Goal: Information Seeking & Learning: Learn about a topic

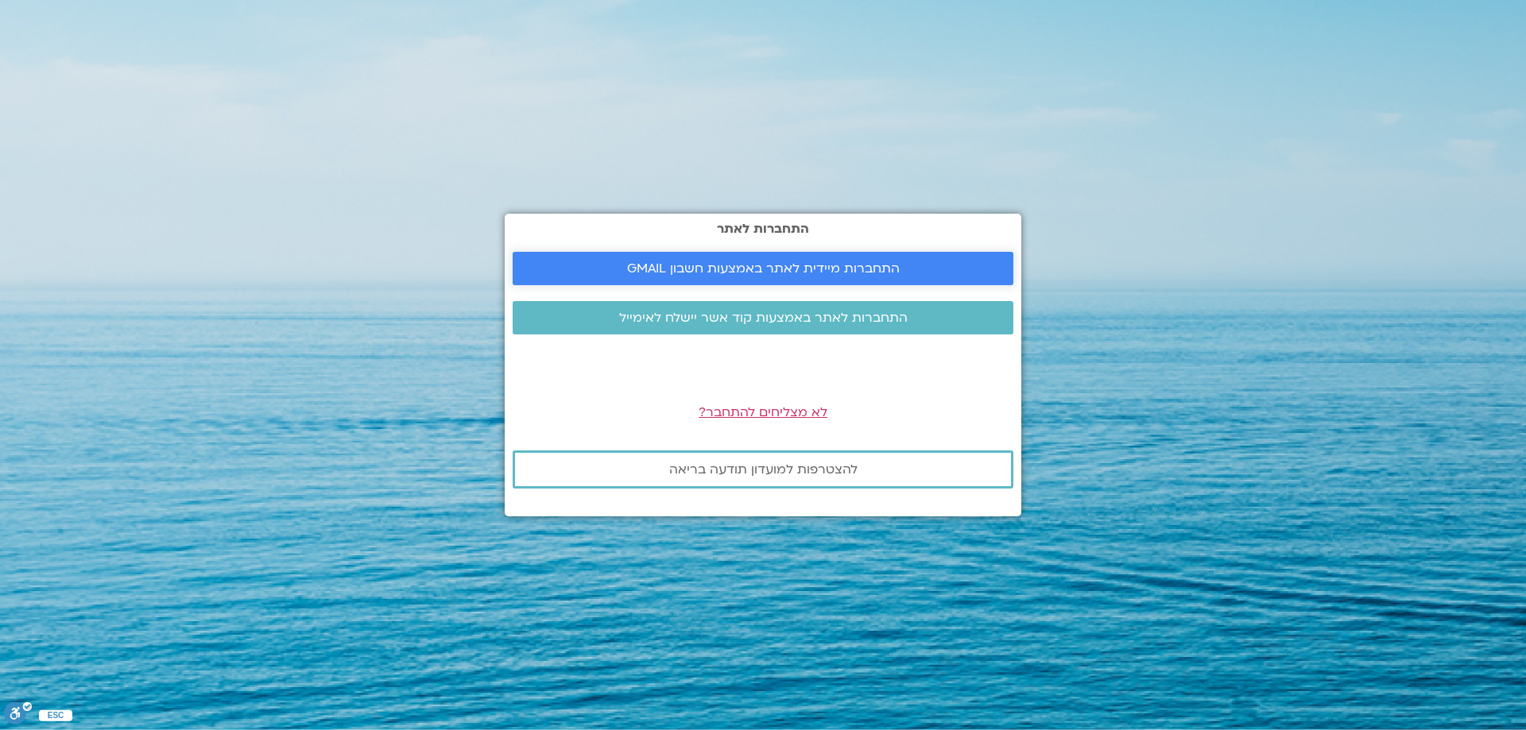
click at [775, 268] on span "התחברות מיידית לאתר באמצעות חשבון GMAIL" at bounding box center [763, 268] width 273 height 14
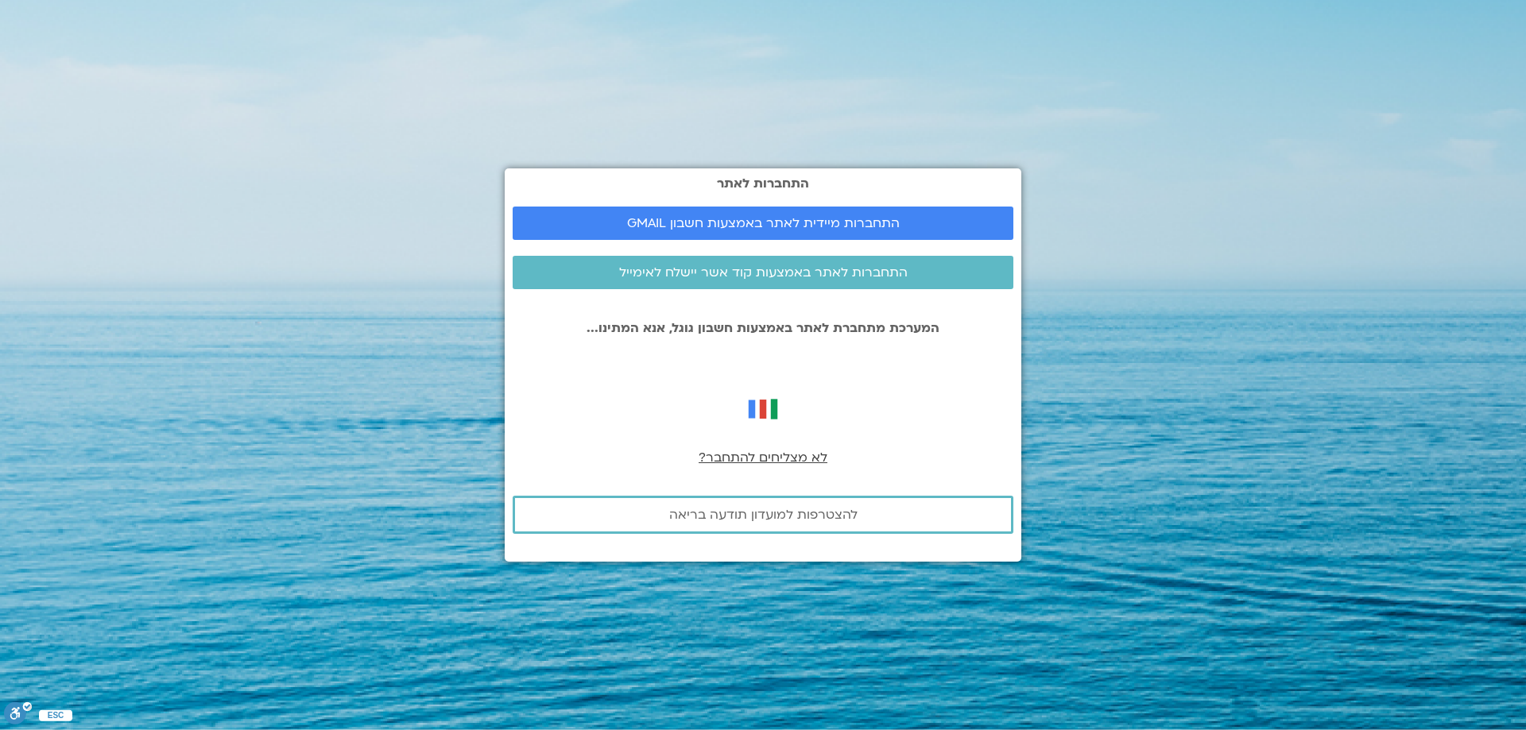
click at [775, 461] on span "לא מצליחים להתחבר?" at bounding box center [762, 457] width 129 height 17
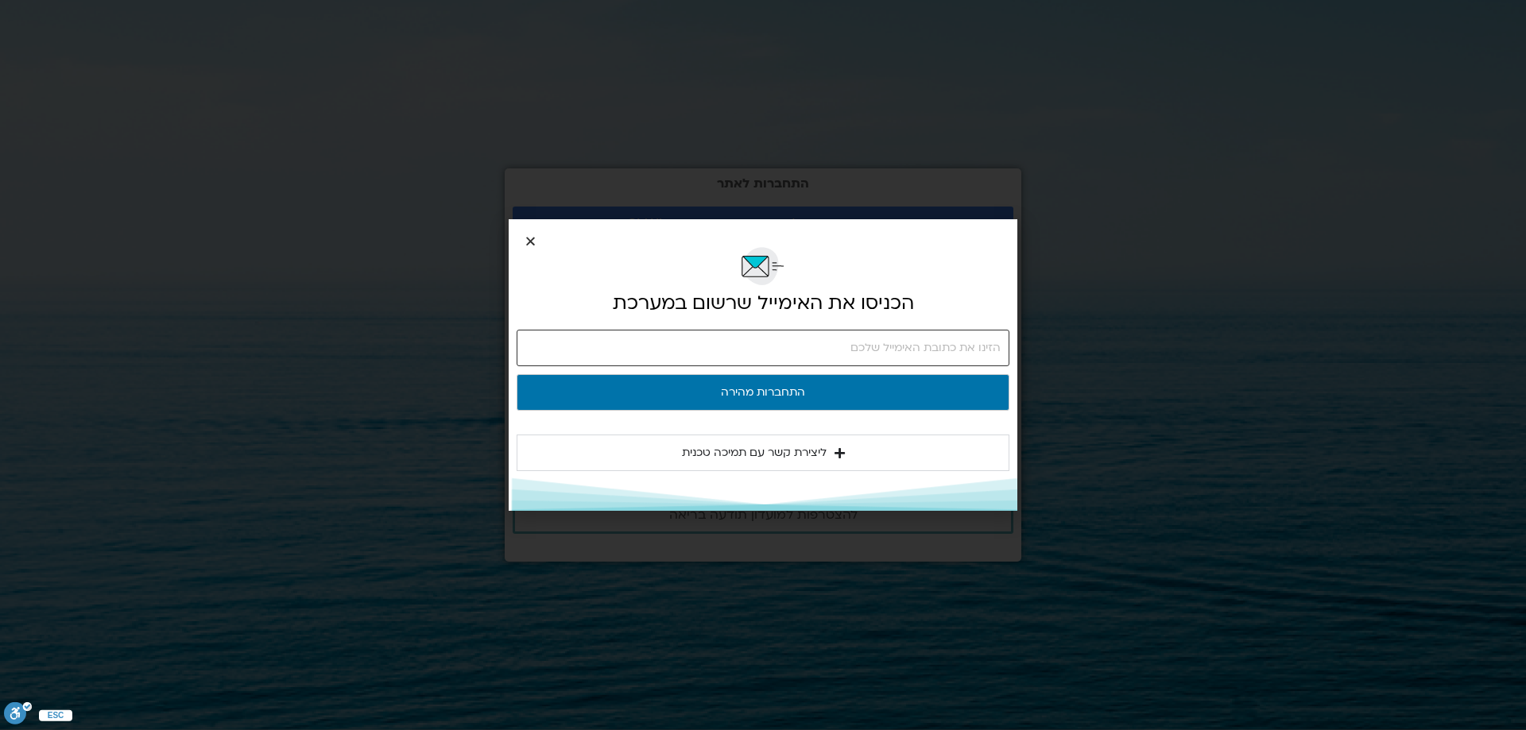
click at [1001, 350] on input "email" at bounding box center [762, 348] width 493 height 37
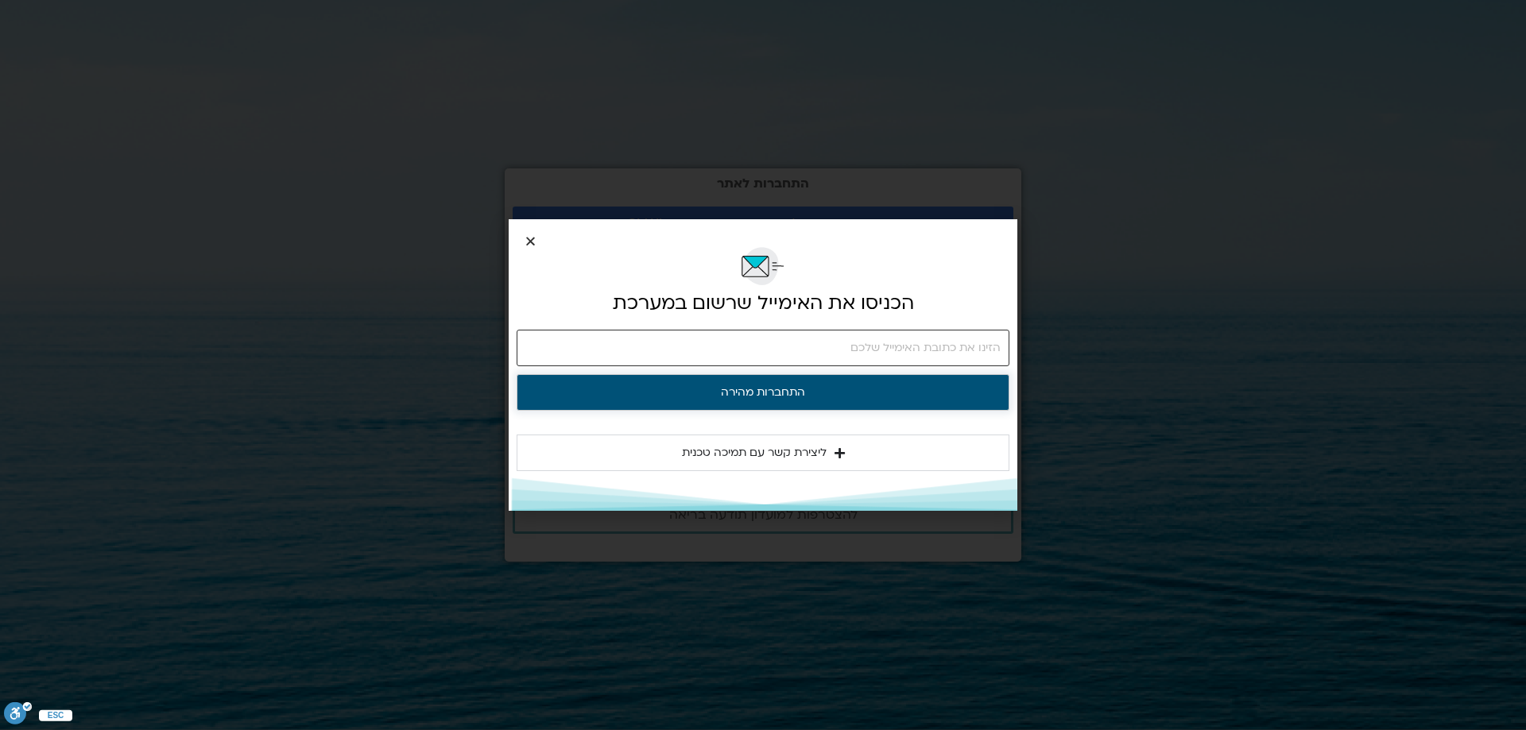
type input "hagithoran@gmail.com"
click at [793, 390] on button "התחברות מהירה" at bounding box center [762, 392] width 493 height 37
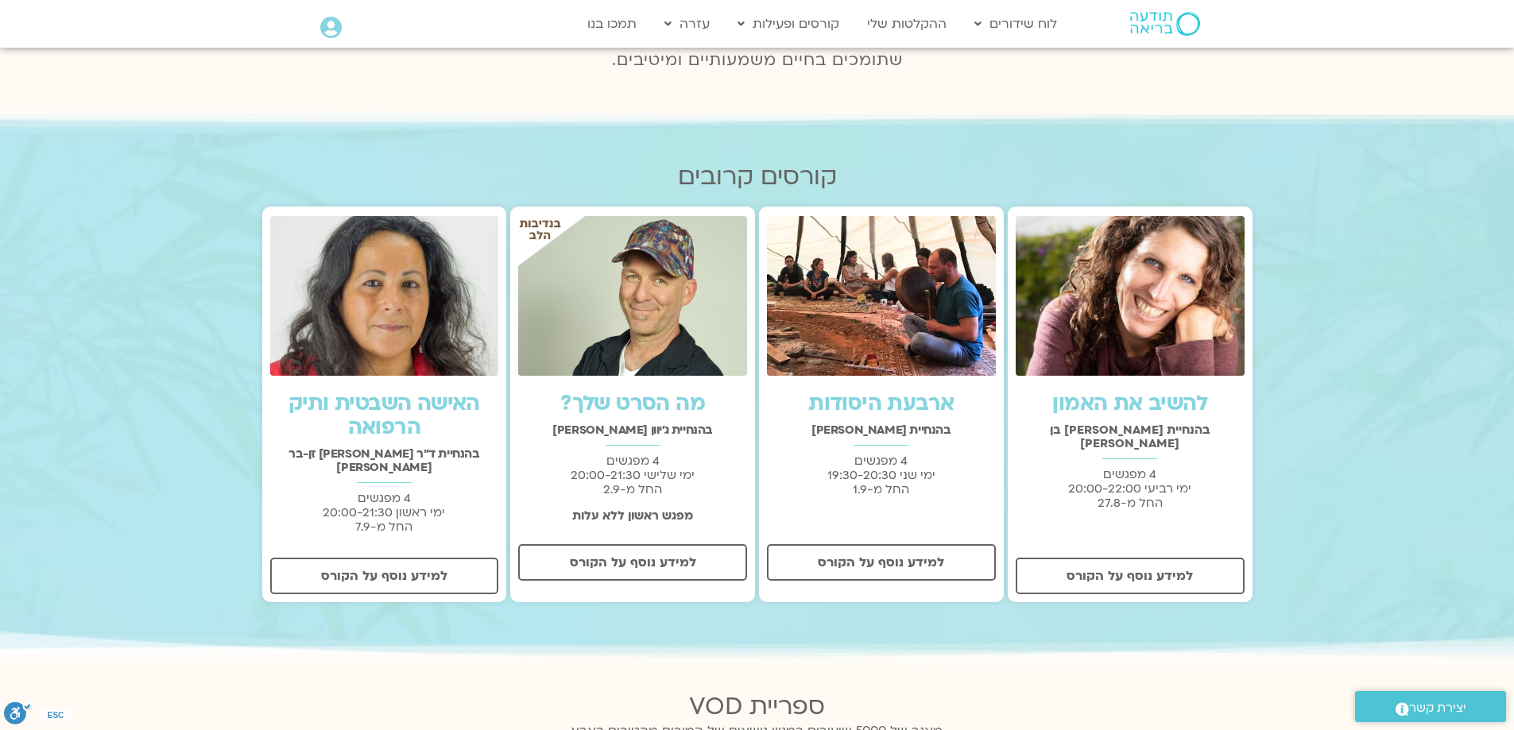
scroll to position [795, 0]
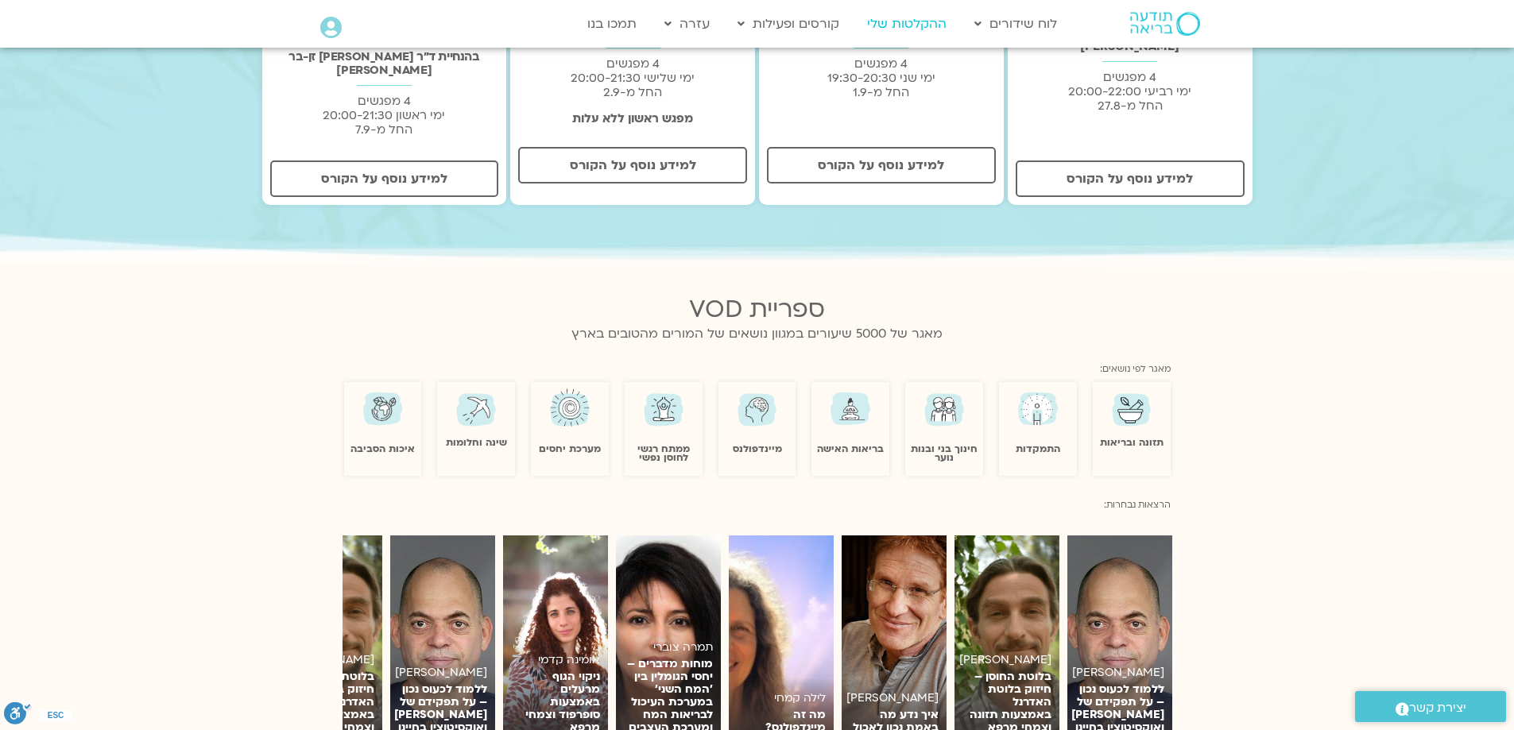
click at [890, 23] on link "ההקלטות שלי" at bounding box center [906, 24] width 95 height 30
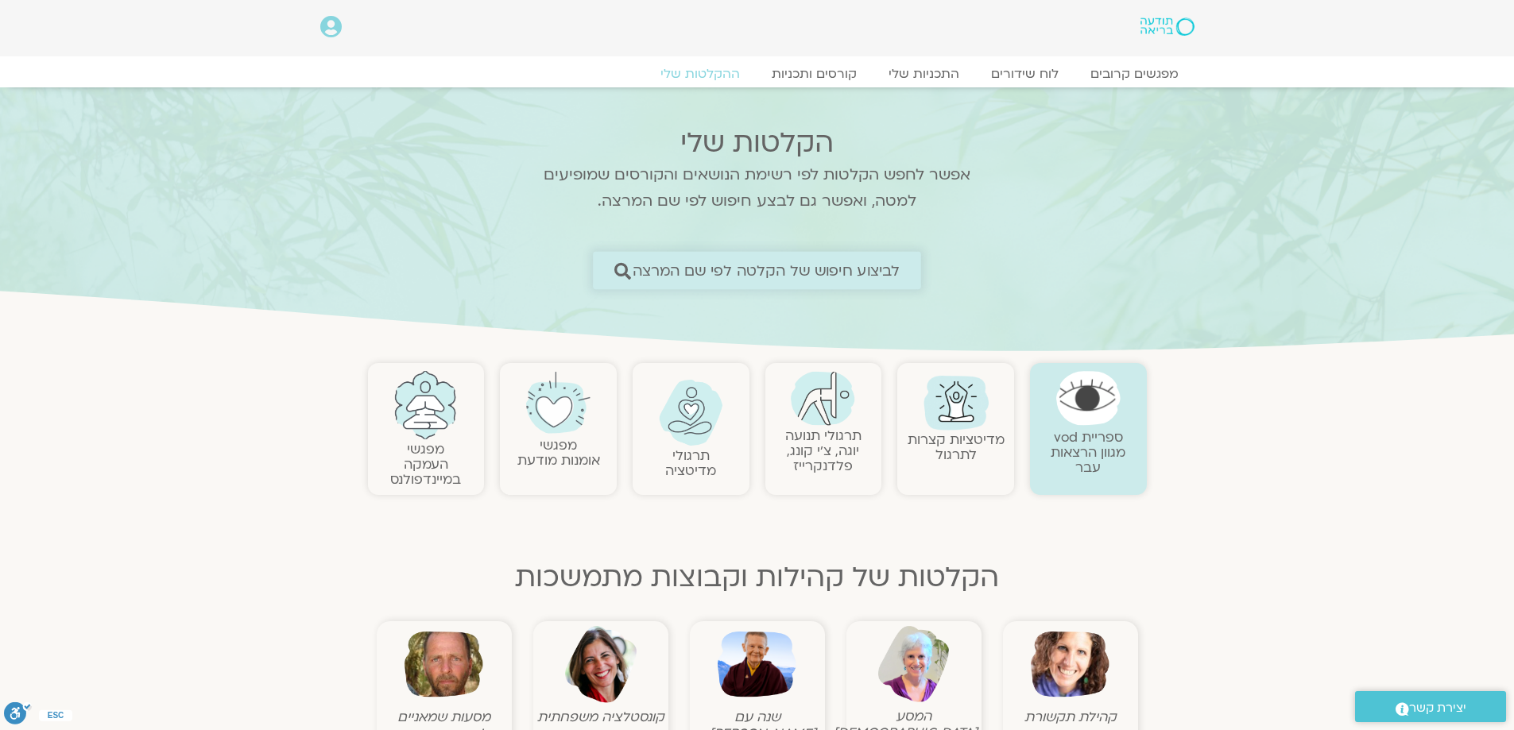
click at [880, 270] on span "לביצוע חיפוש של הקלטה לפי שם המרצה" at bounding box center [766, 270] width 268 height 17
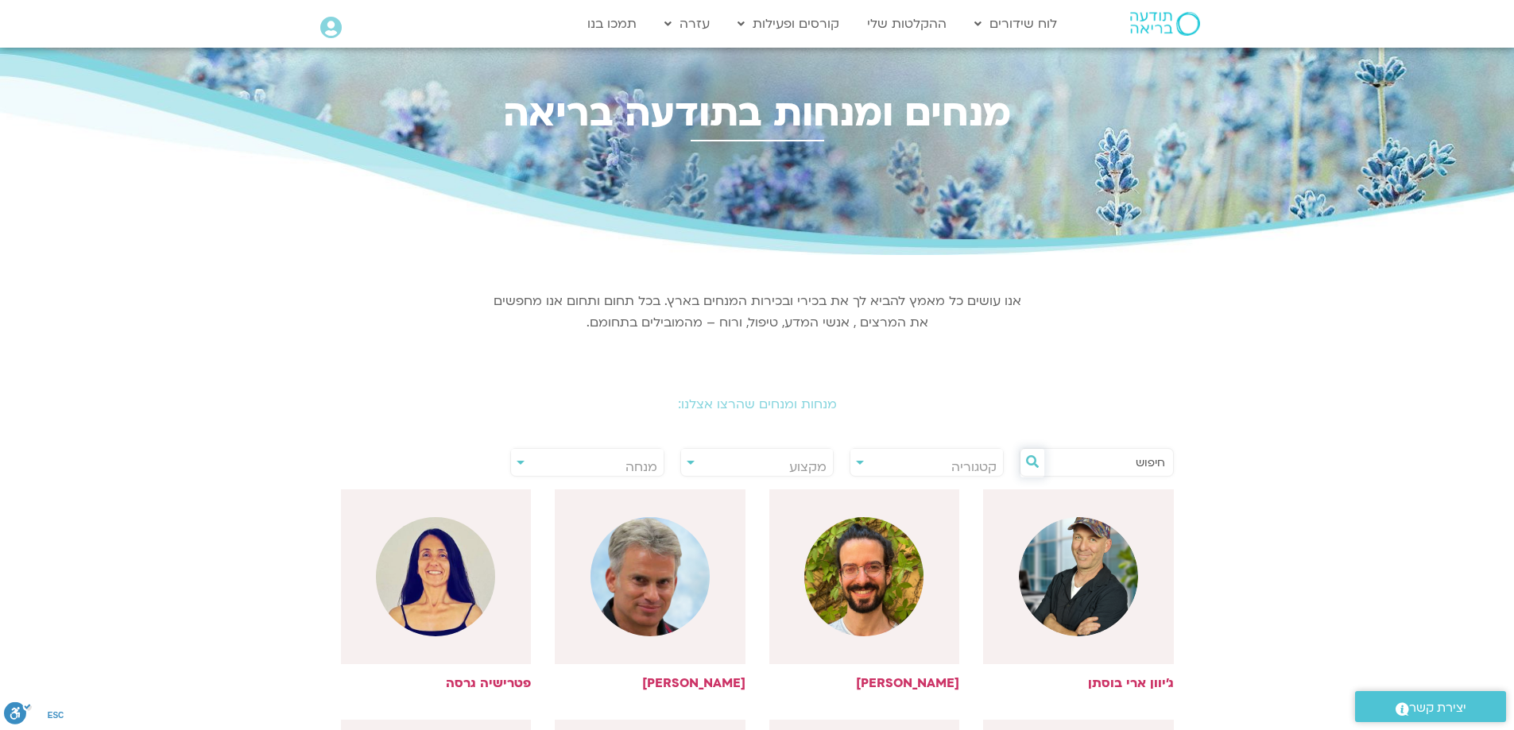
click at [1028, 457] on icon at bounding box center [1032, 461] width 13 height 13
click at [519, 460] on span "מנחה" at bounding box center [587, 467] width 153 height 37
type input "ארנינה"
select select "****"
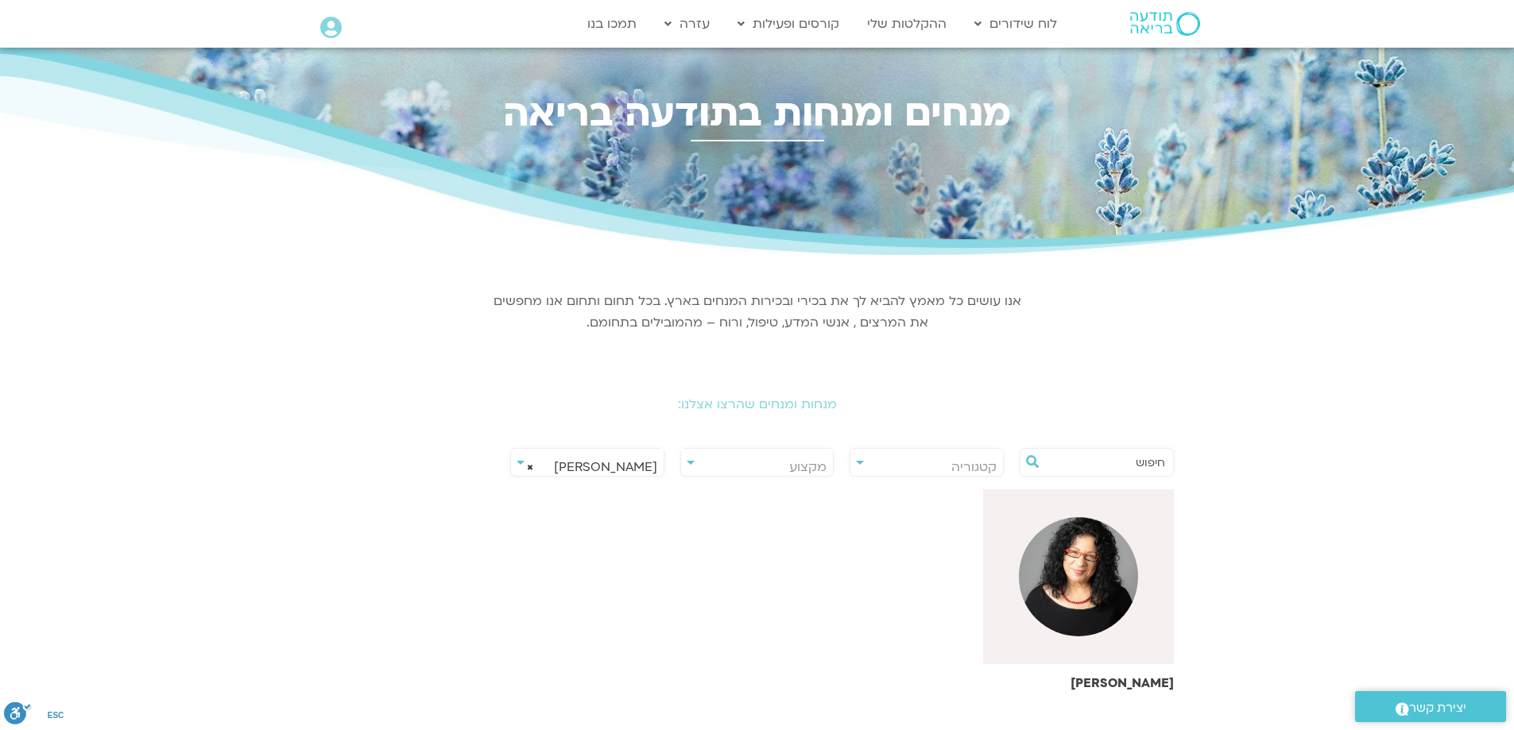
click at [1077, 572] on img at bounding box center [1078, 576] width 119 height 119
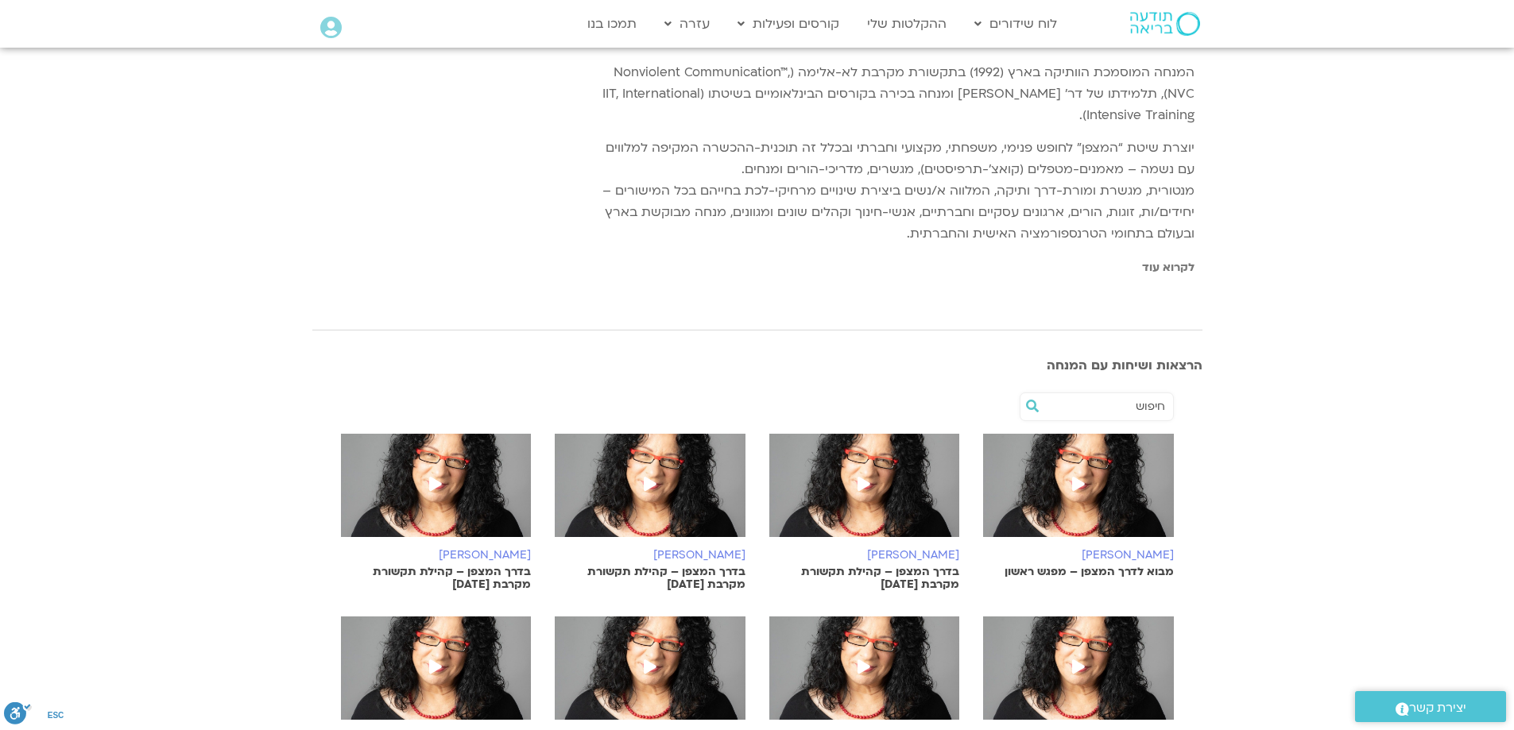
scroll to position [318, 0]
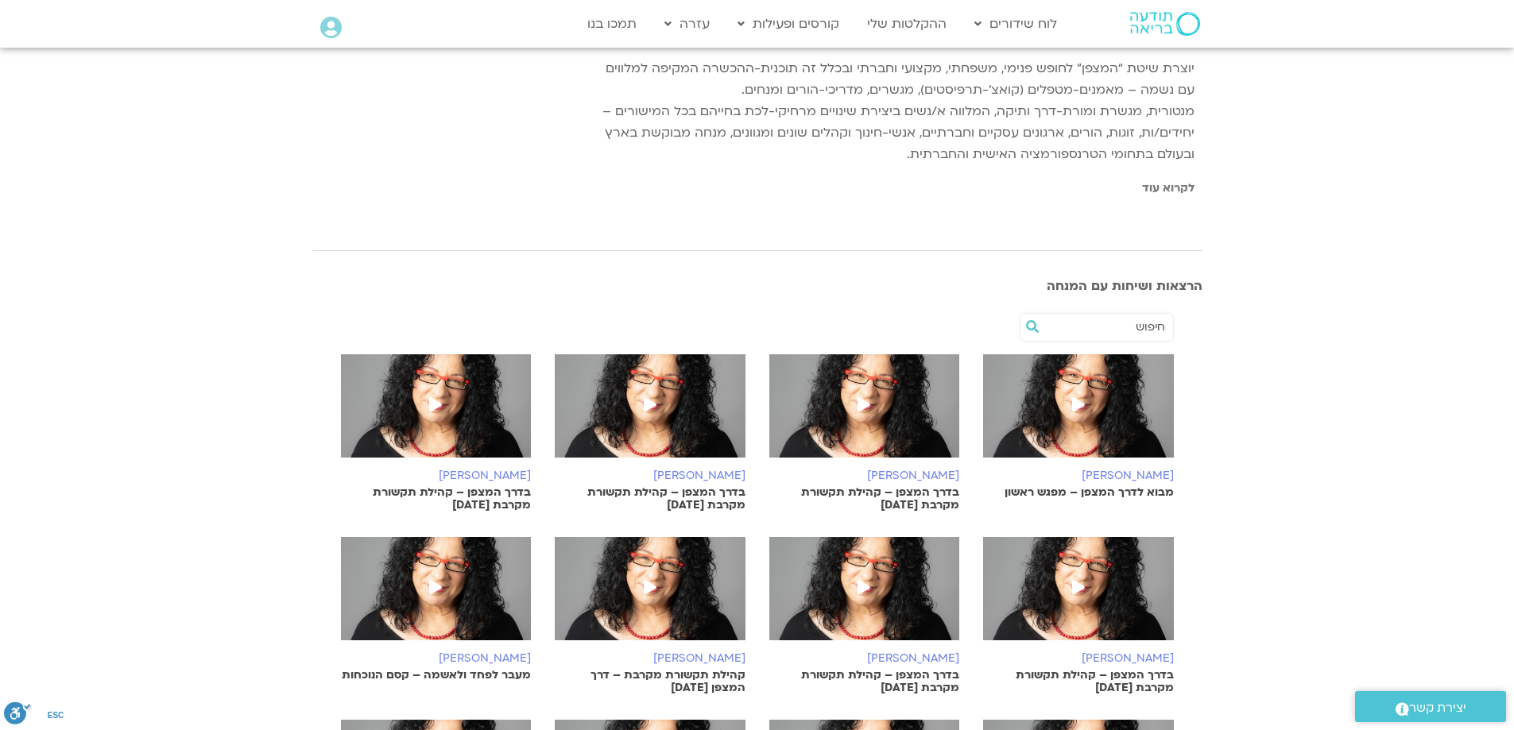
click at [865, 401] on icon at bounding box center [863, 404] width 13 height 14
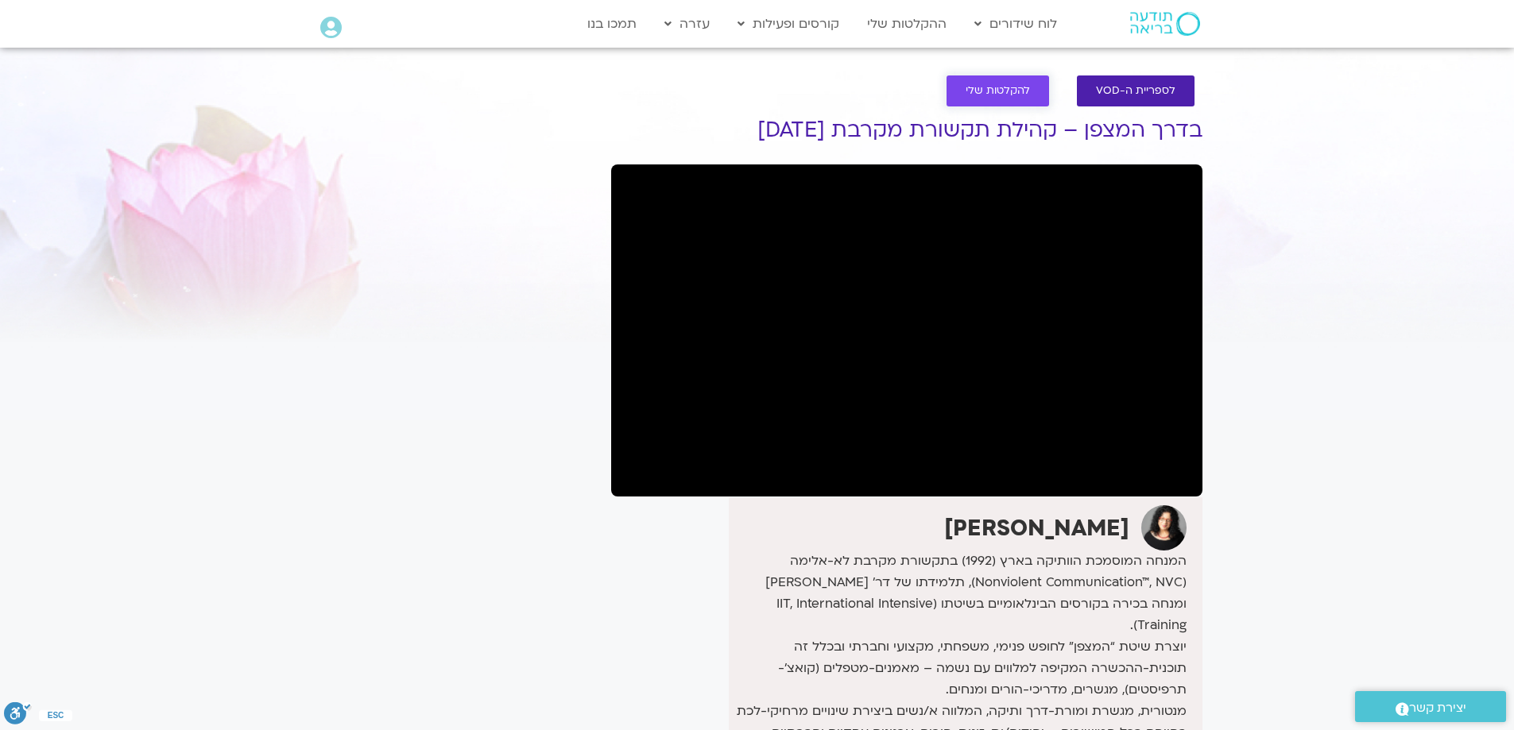
click at [996, 92] on span "להקלטות שלי" at bounding box center [997, 91] width 64 height 12
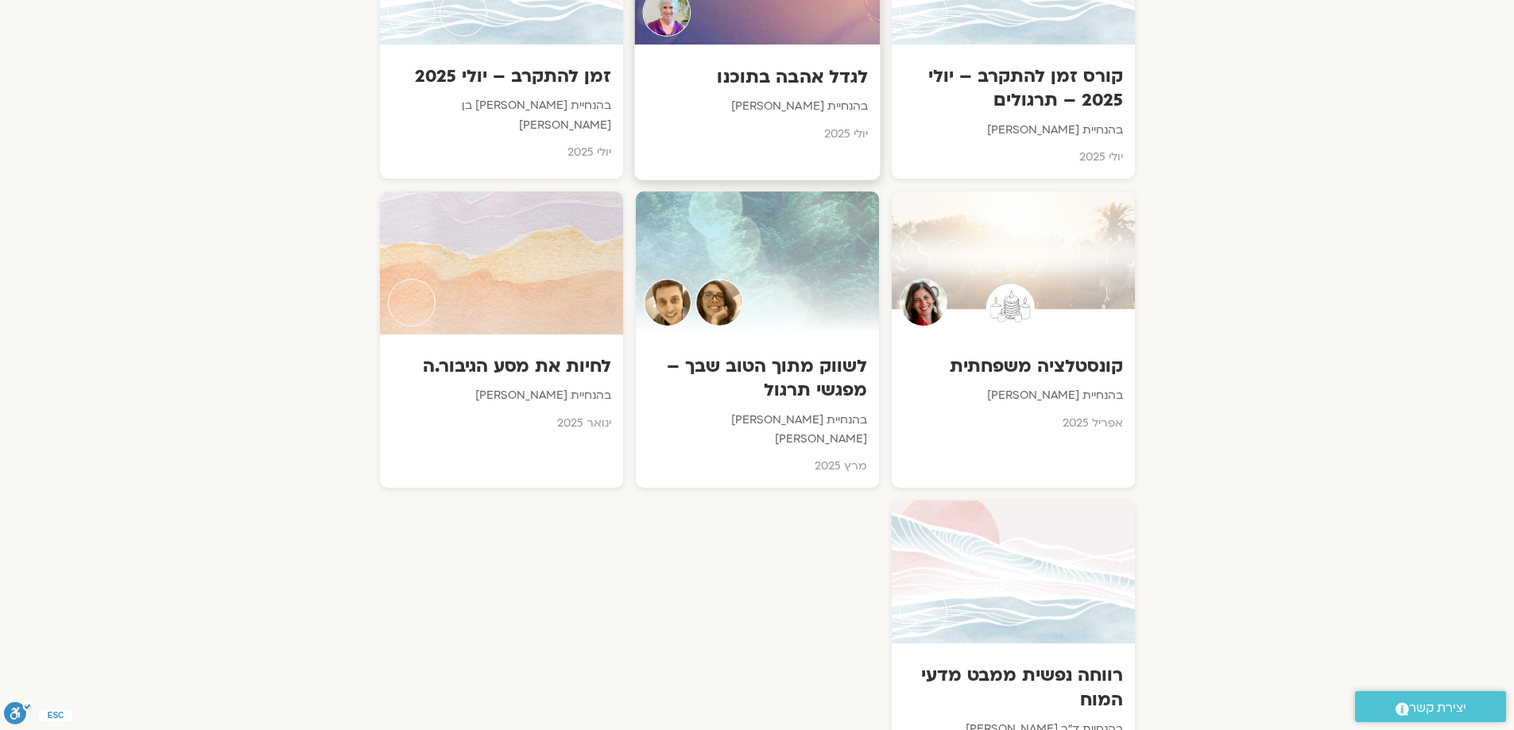
scroll to position [953, 0]
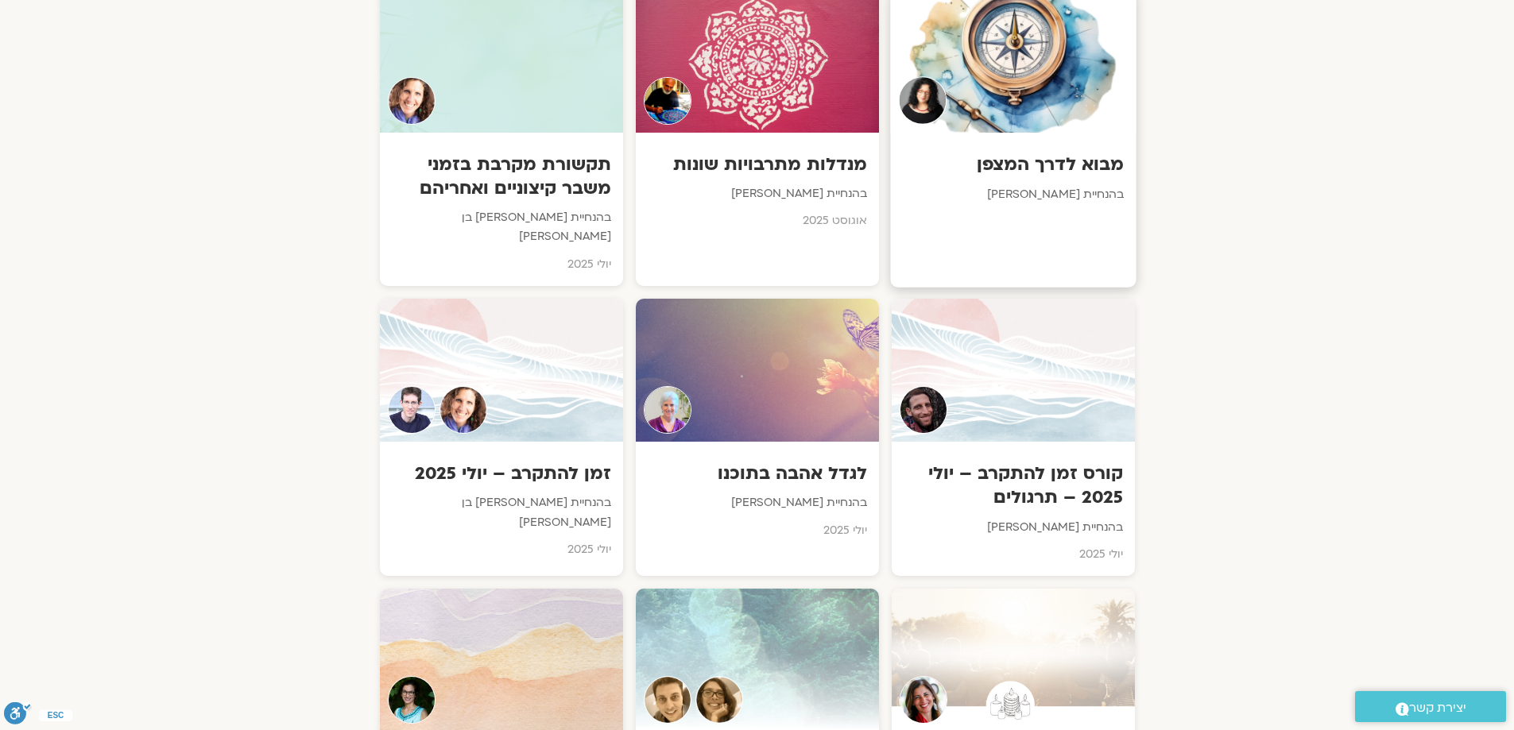
click at [914, 83] on img at bounding box center [922, 100] width 48 height 48
